Goal: Check status: Check status

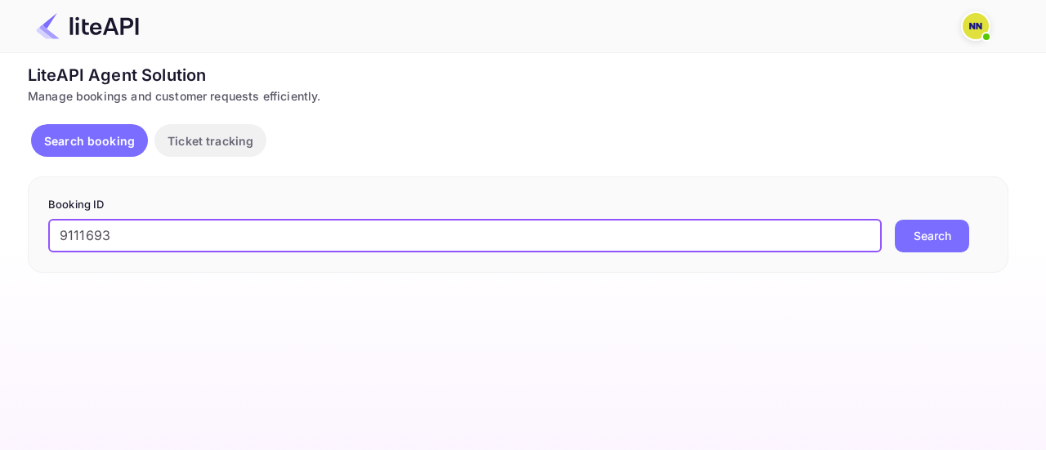
type input "9111693"
click at [916, 243] on button "Search" at bounding box center [932, 236] width 74 height 33
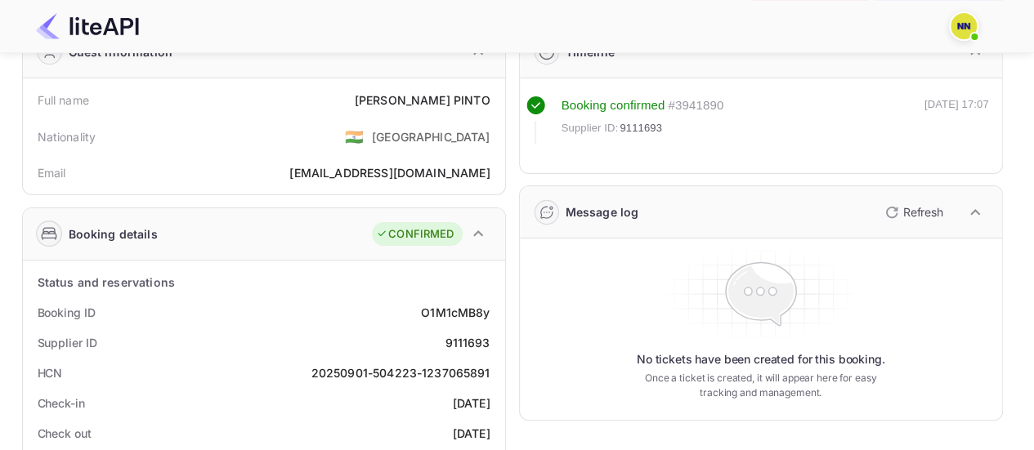
scroll to position [245, 0]
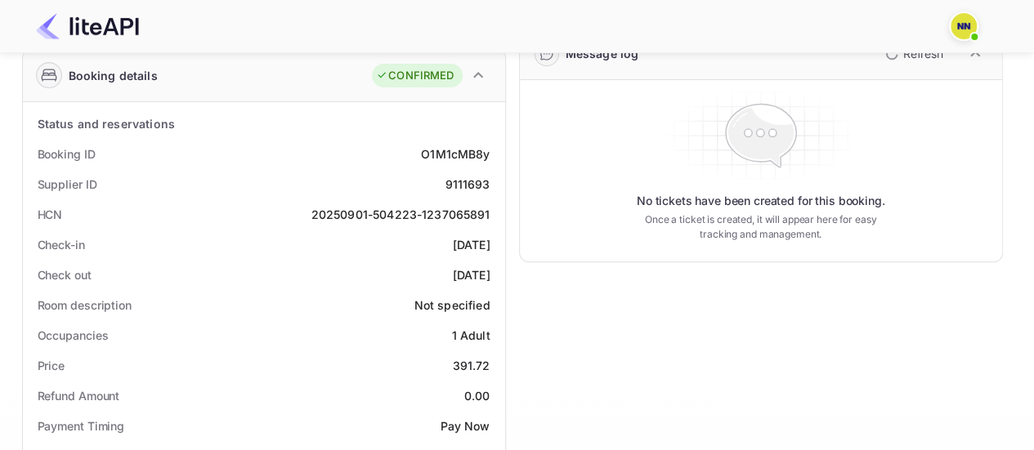
click at [412, 215] on div "20250901-504223-1237065891" at bounding box center [400, 214] width 179 height 17
copy div "20250901-504223-1237065891"
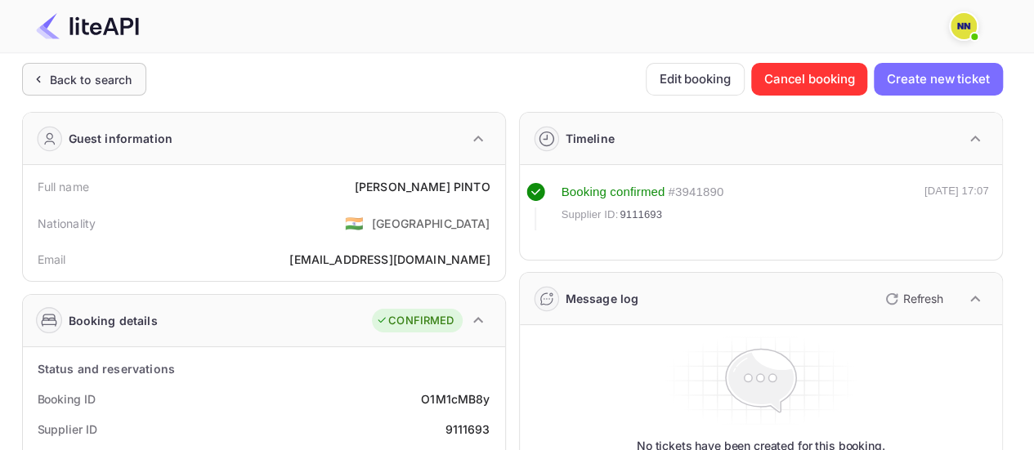
click at [110, 75] on div "Back to search" at bounding box center [91, 79] width 83 height 17
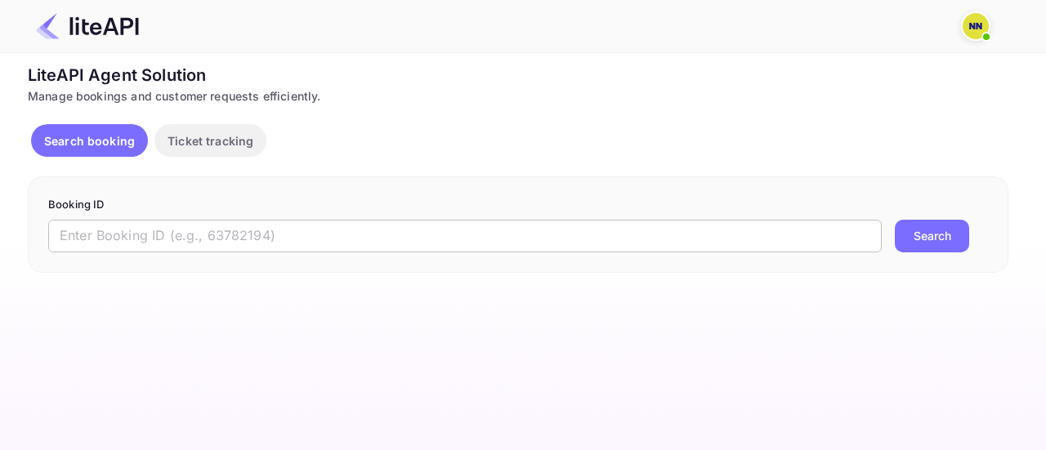
click at [413, 231] on input "text" at bounding box center [465, 236] width 834 height 33
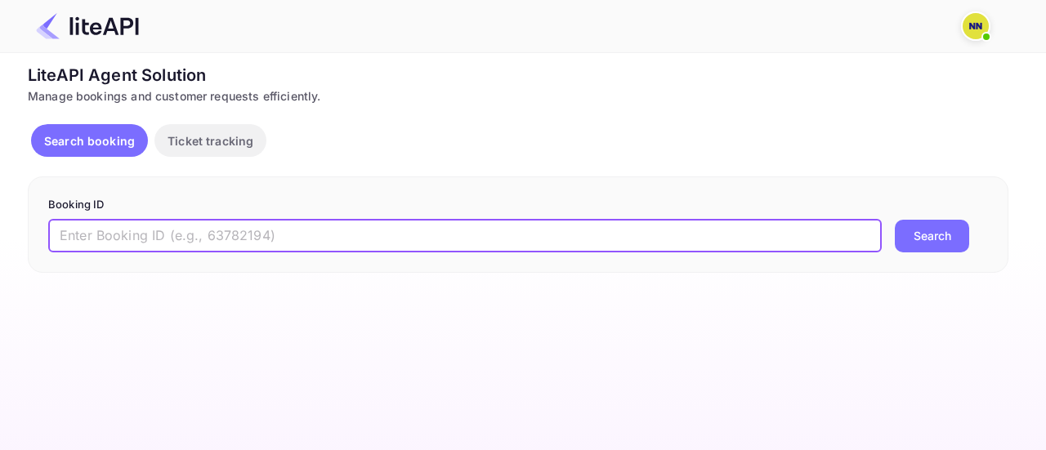
paste input "9111656"
type input "9111656"
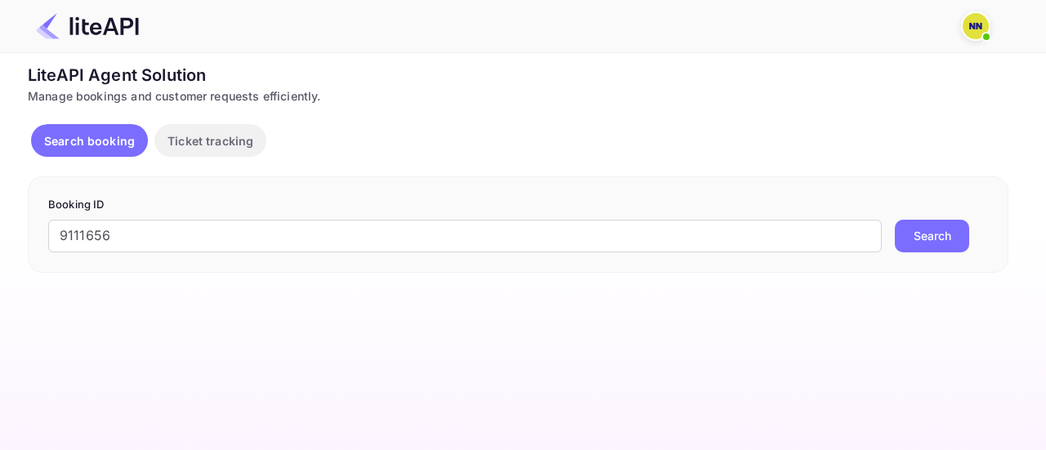
click at [932, 240] on button "Search" at bounding box center [932, 236] width 74 height 33
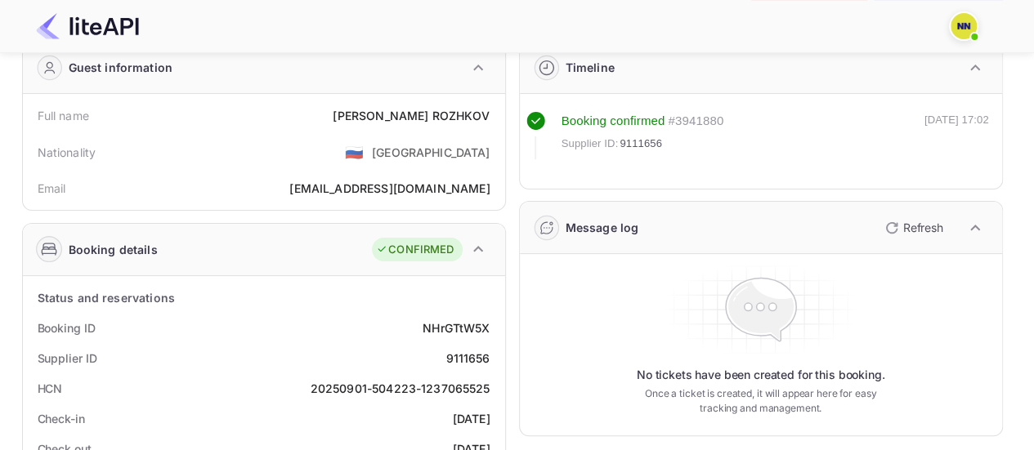
scroll to position [245, 0]
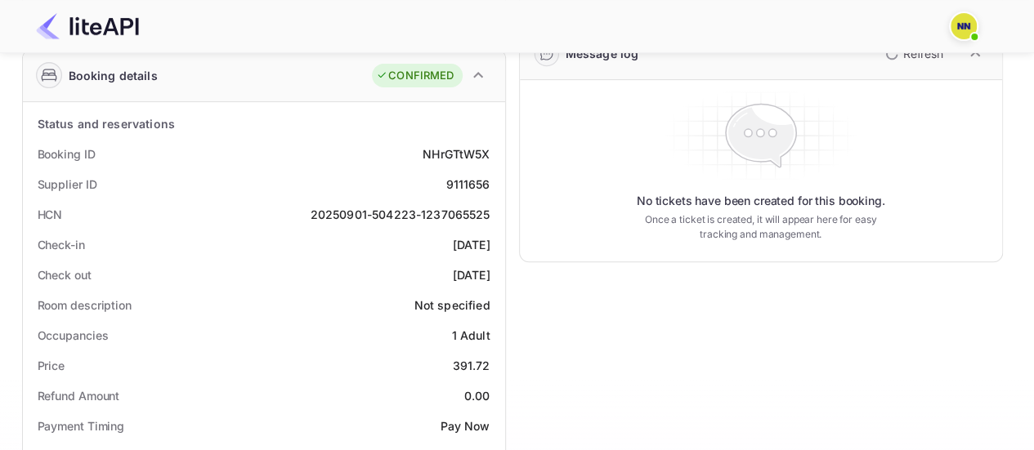
click at [405, 215] on div "20250901-504223-1237065525" at bounding box center [401, 214] width 180 height 17
copy div "20250901-504223-1237065525"
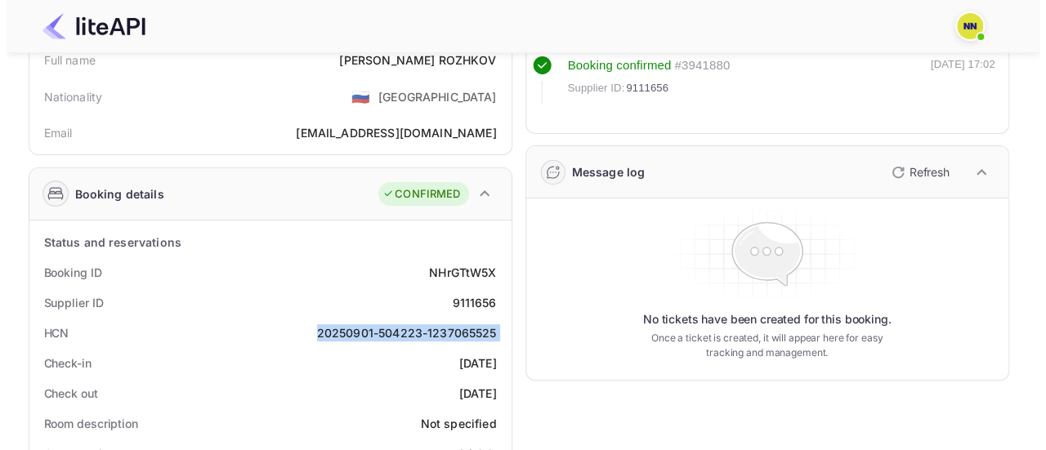
scroll to position [0, 0]
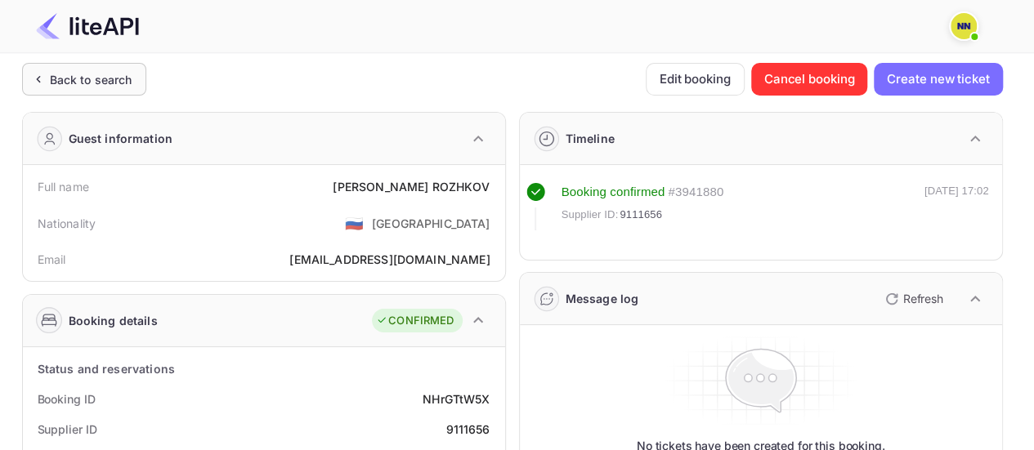
click at [100, 69] on div "Back to search" at bounding box center [84, 79] width 124 height 33
